Goal: Transaction & Acquisition: Subscribe to service/newsletter

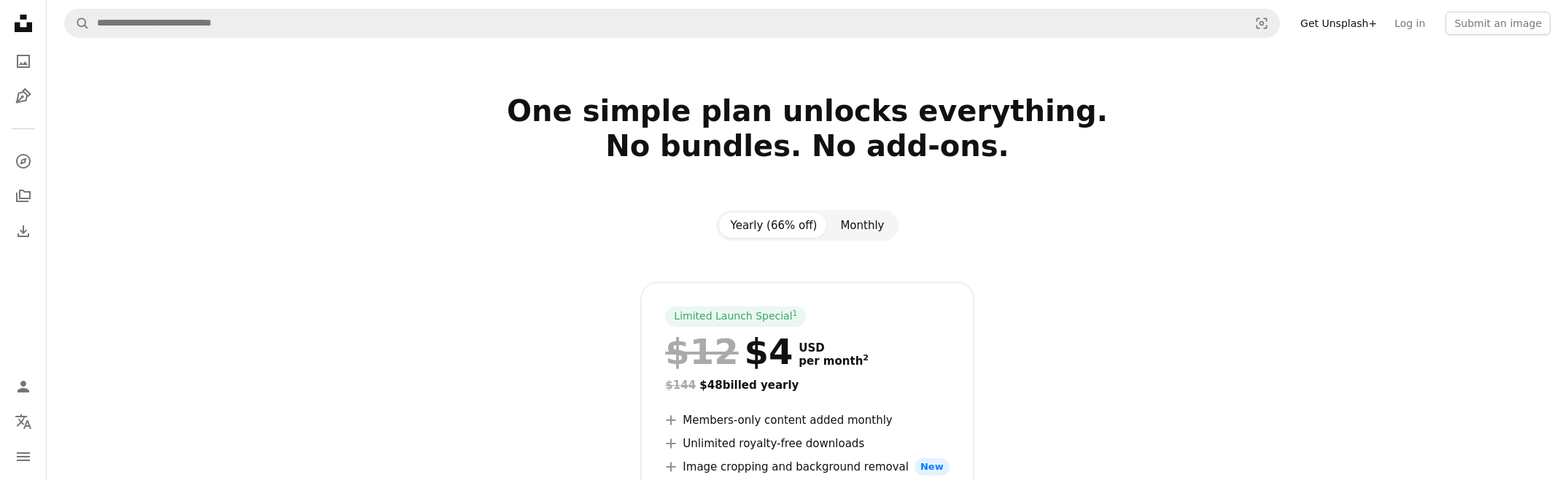
click at [842, 226] on button "Monthly" at bounding box center [862, 226] width 67 height 25
click at [774, 229] on button "Yearly (66% off)" at bounding box center [774, 226] width 110 height 25
click at [856, 227] on button "Monthly" at bounding box center [862, 226] width 67 height 25
click at [786, 224] on button "Yearly (66% off)" at bounding box center [774, 226] width 110 height 25
click at [879, 226] on button "Monthly" at bounding box center [862, 226] width 67 height 25
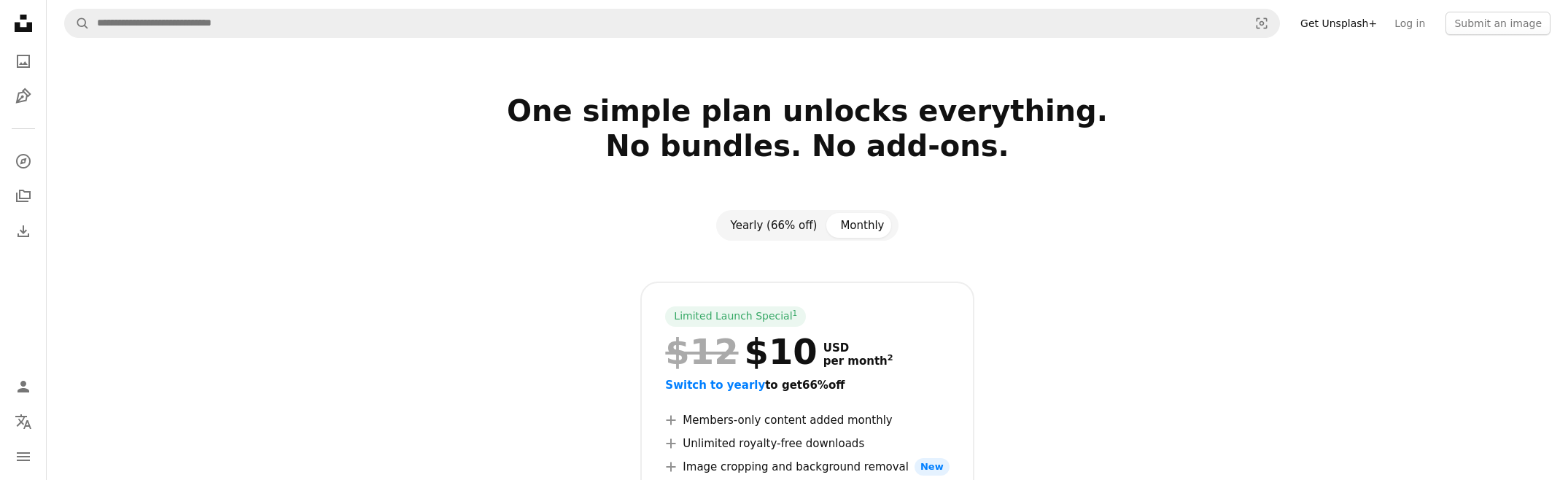
click at [800, 231] on button "Yearly (66% off)" at bounding box center [774, 226] width 110 height 25
click at [868, 220] on button "Monthly" at bounding box center [862, 226] width 67 height 25
